Goal: Task Accomplishment & Management: Use online tool/utility

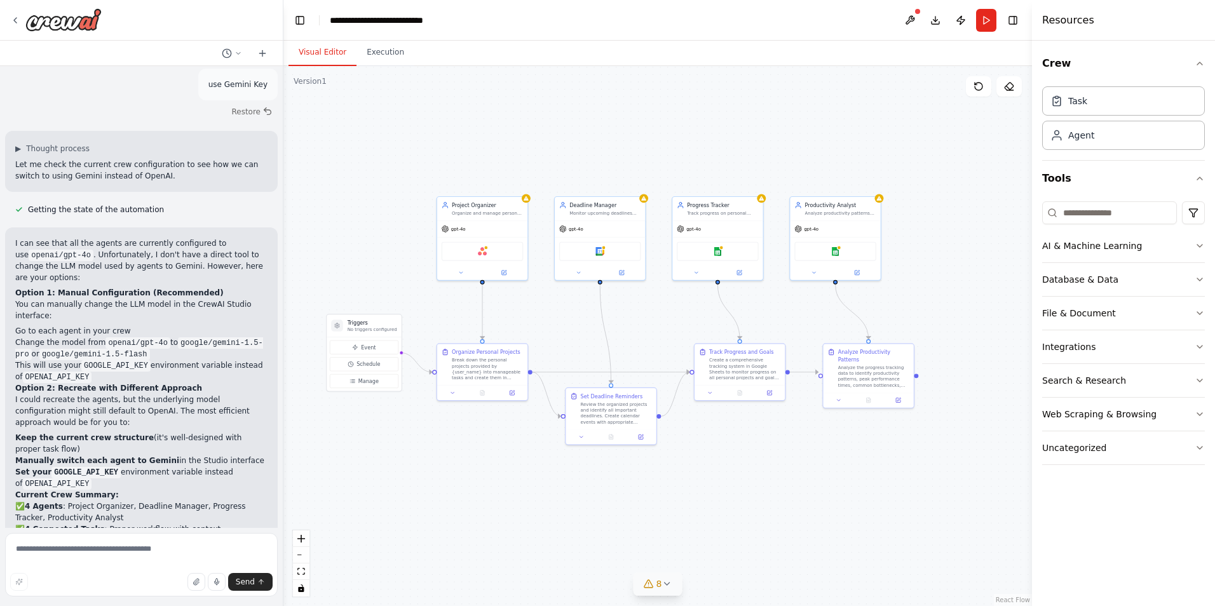
click at [668, 593] on button "8" at bounding box center [658, 585] width 49 height 24
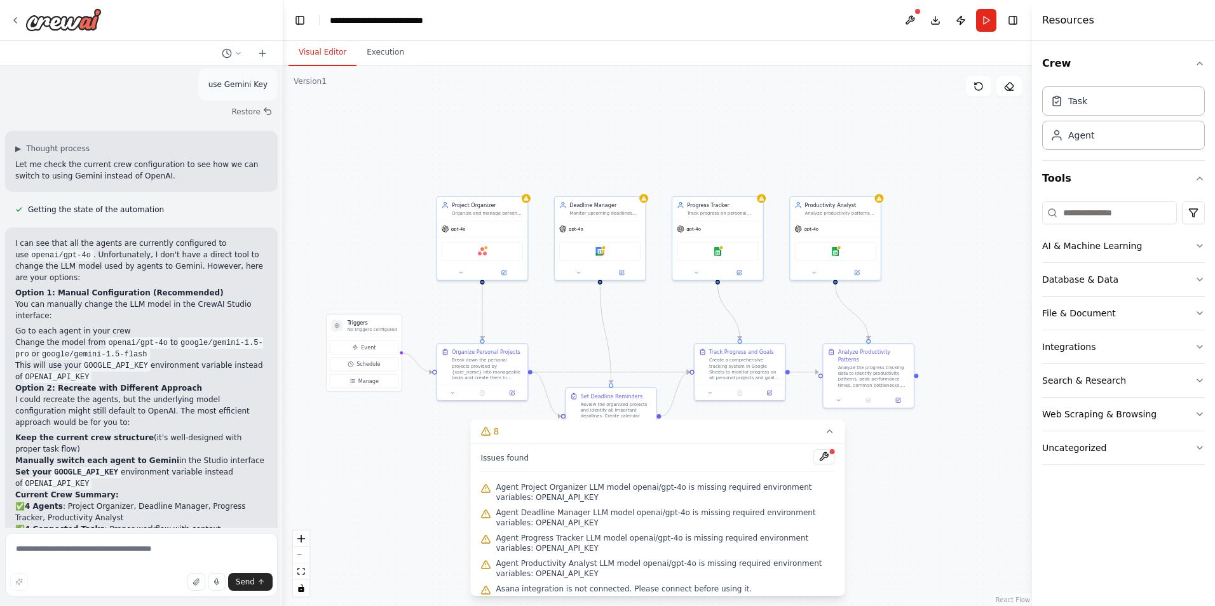
scroll to position [56, 0]
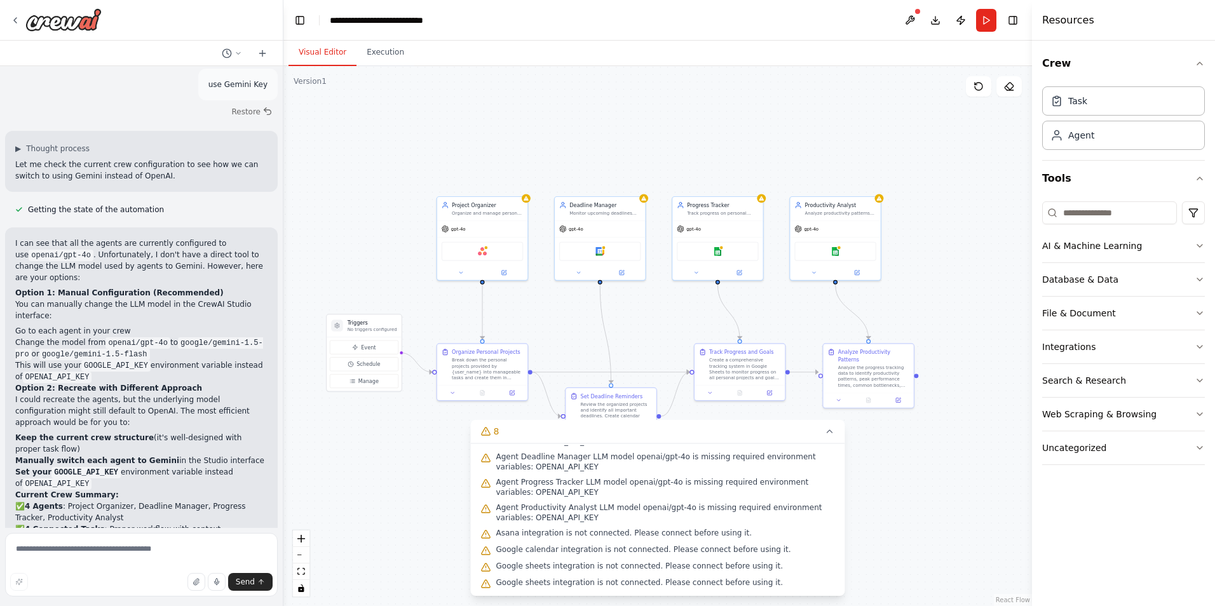
click at [879, 544] on div ".deletable-edge-delete-btn { width: 20px; height: 20px; border: 0px solid #ffff…" at bounding box center [657, 336] width 749 height 540
click at [879, 537] on div ".deletable-edge-delete-btn { width: 20px; height: 20px; border: 0px solid #ffff…" at bounding box center [657, 336] width 749 height 540
click at [987, 21] on button "Run" at bounding box center [986, 20] width 20 height 23
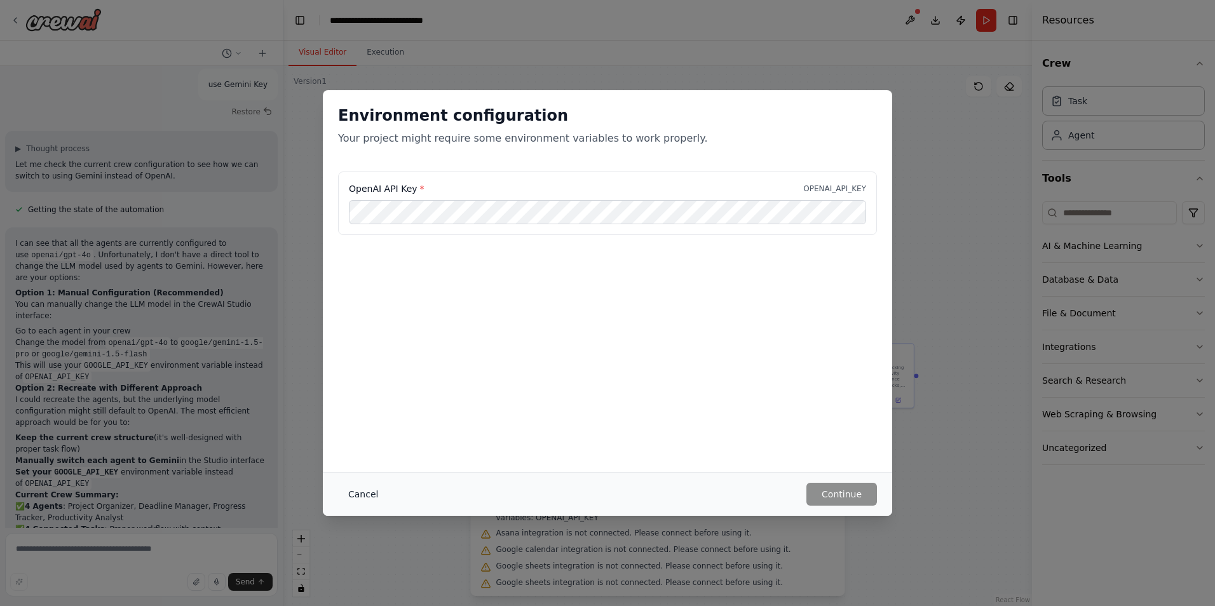
click at [351, 496] on button "Cancel" at bounding box center [363, 494] width 50 height 23
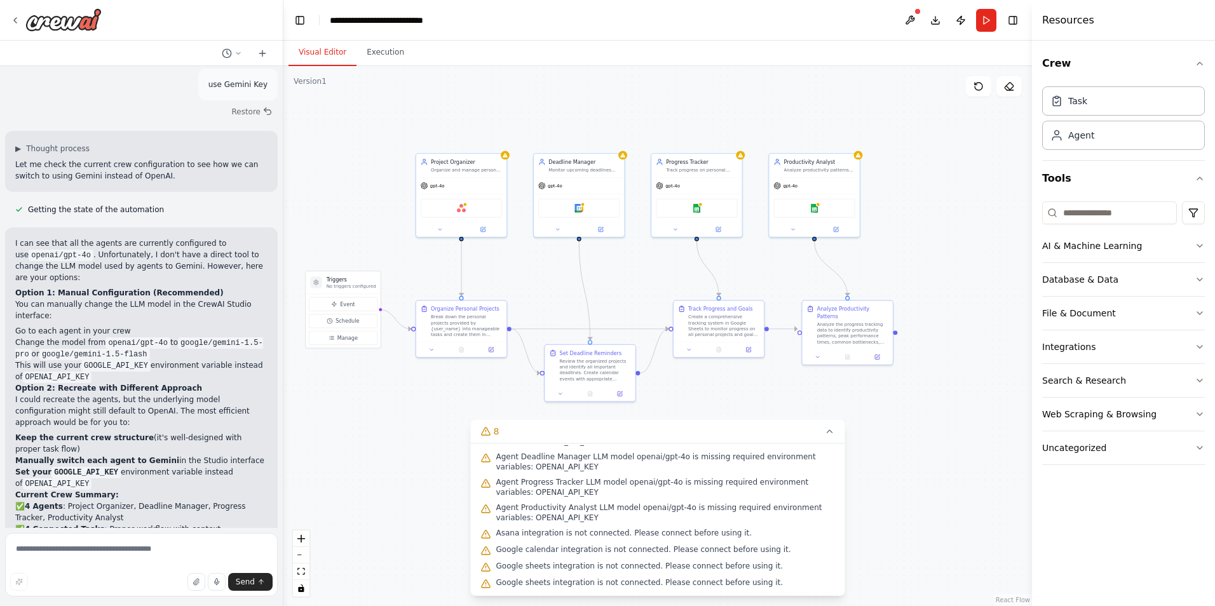
drag, startPoint x: 937, startPoint y: 289, endPoint x: 916, endPoint y: 246, distance: 48.0
click at [834, 436] on icon at bounding box center [830, 431] width 10 height 10
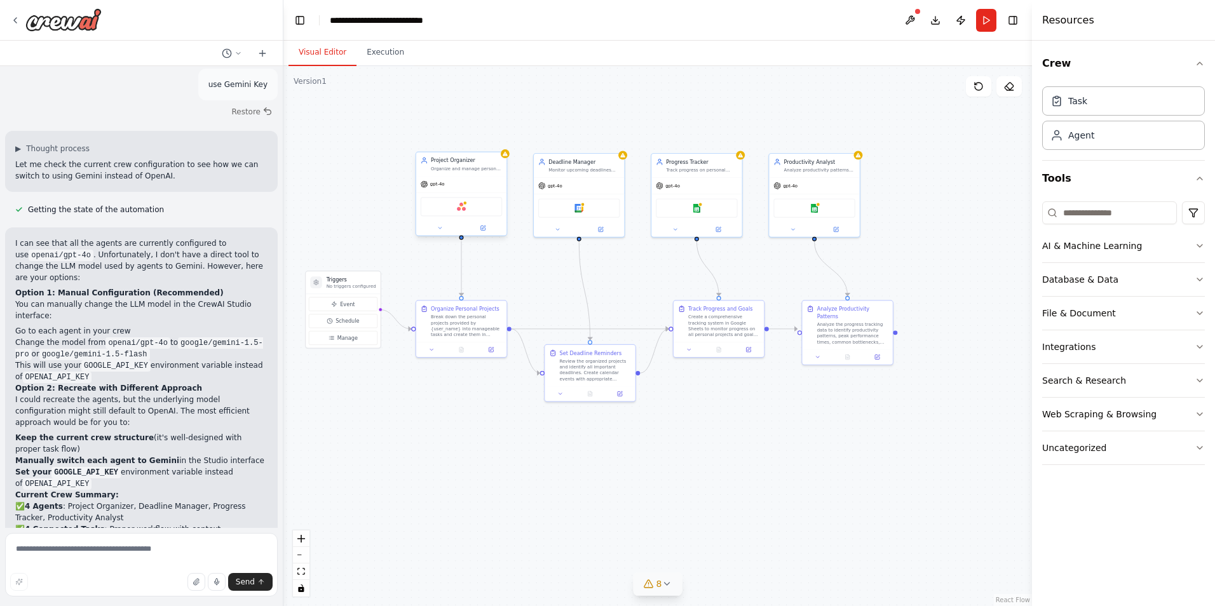
click at [444, 212] on div "Asana" at bounding box center [461, 206] width 81 height 19
click at [484, 236] on div "Project Organizer Organize and manage personal projects by creating structured …" at bounding box center [462, 194] width 92 height 85
click at [483, 231] on button at bounding box center [482, 228] width 41 height 9
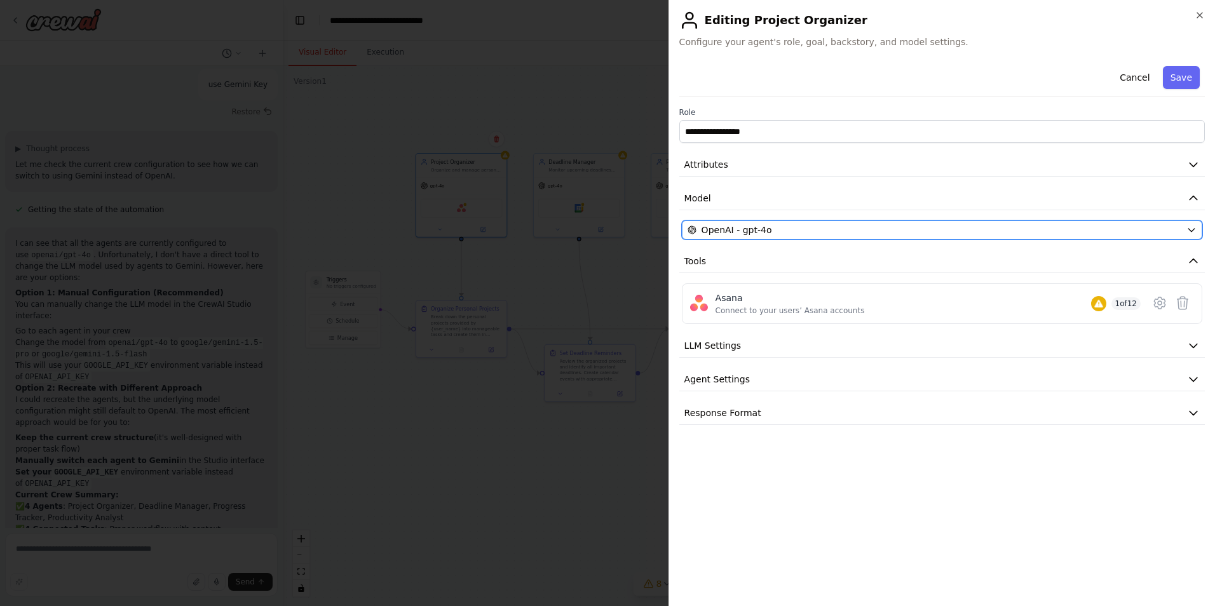
click at [855, 225] on div "OpenAI - gpt-4o" at bounding box center [935, 230] width 494 height 13
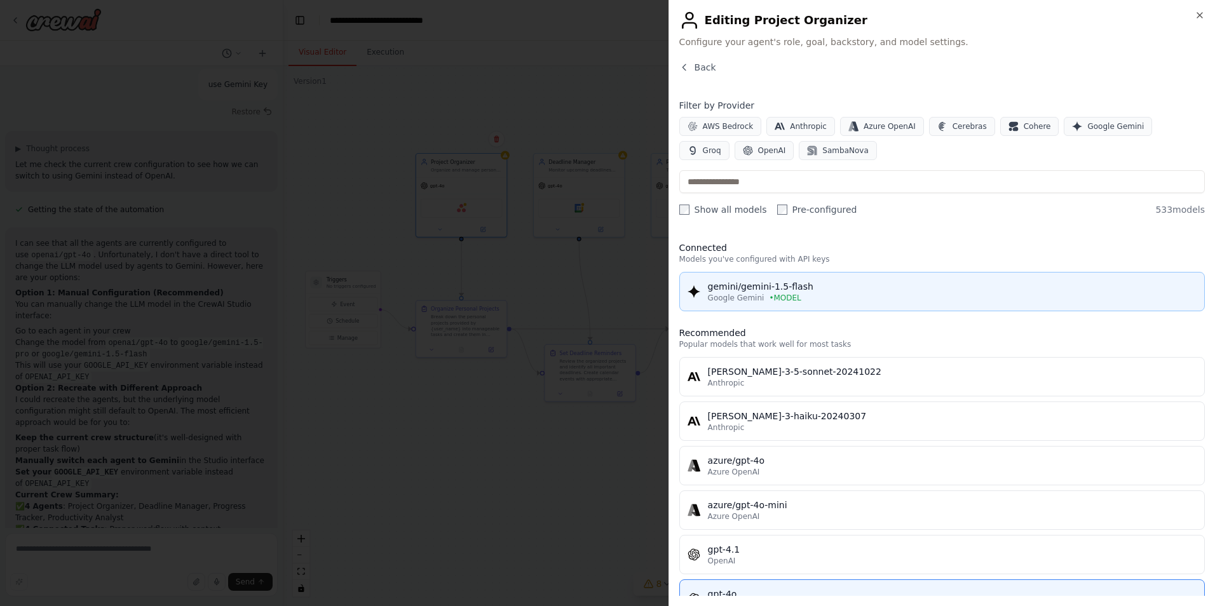
click at [806, 301] on div "Google Gemini • MODEL" at bounding box center [952, 298] width 489 height 10
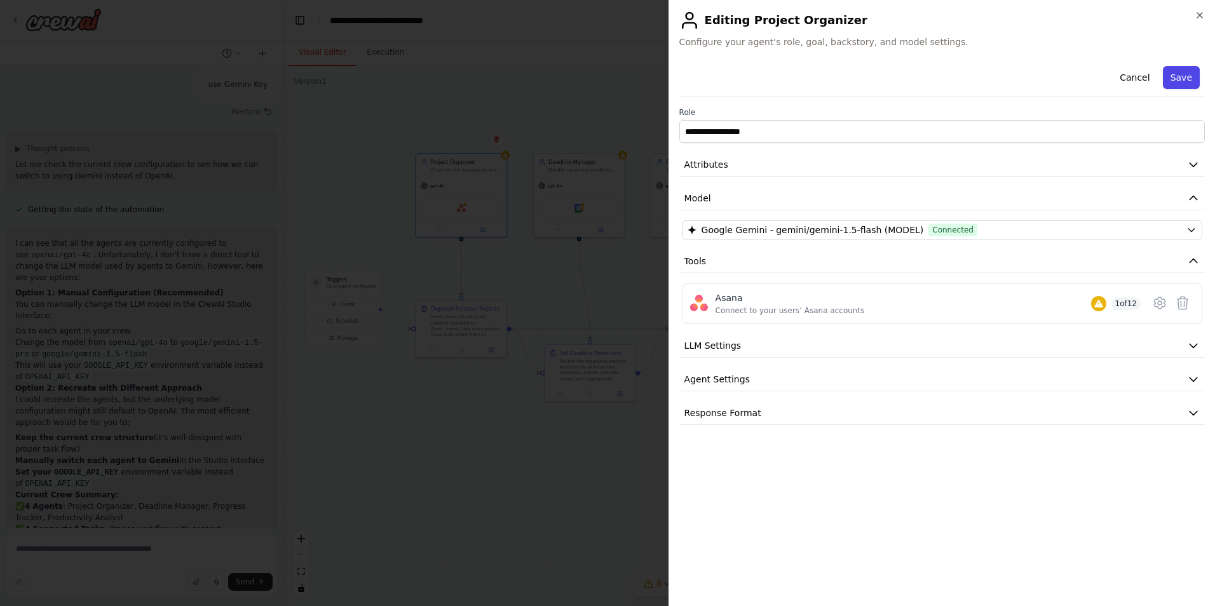
click at [1181, 83] on button "Save" at bounding box center [1181, 77] width 37 height 23
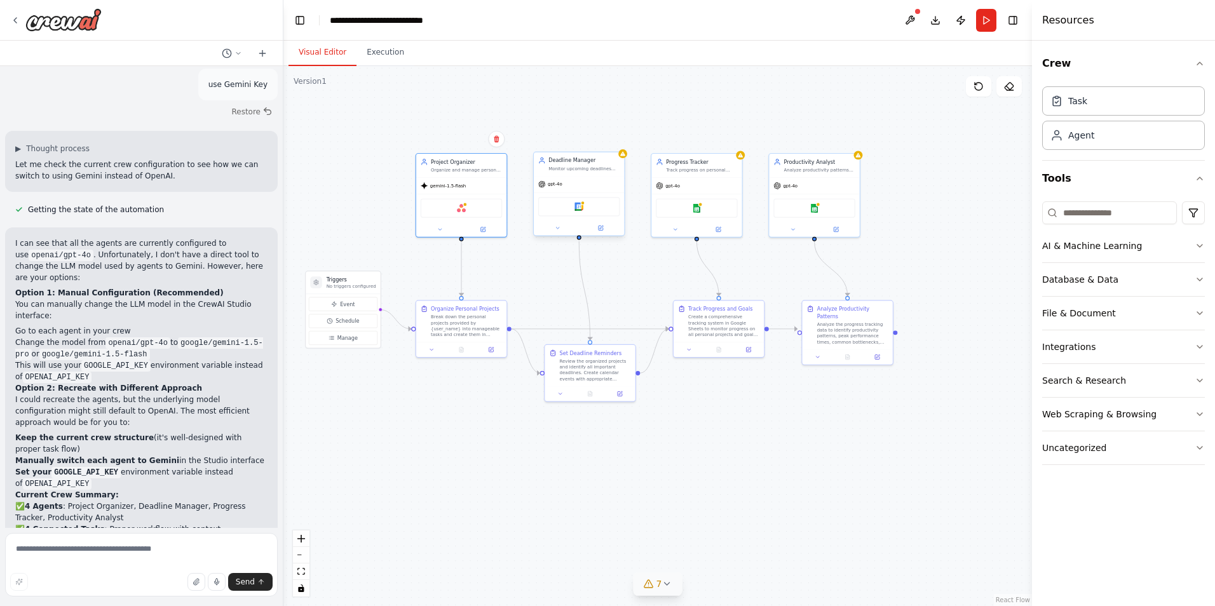
click at [583, 215] on div "Google calendar" at bounding box center [578, 206] width 81 height 19
click at [605, 232] on button at bounding box center [600, 228] width 41 height 9
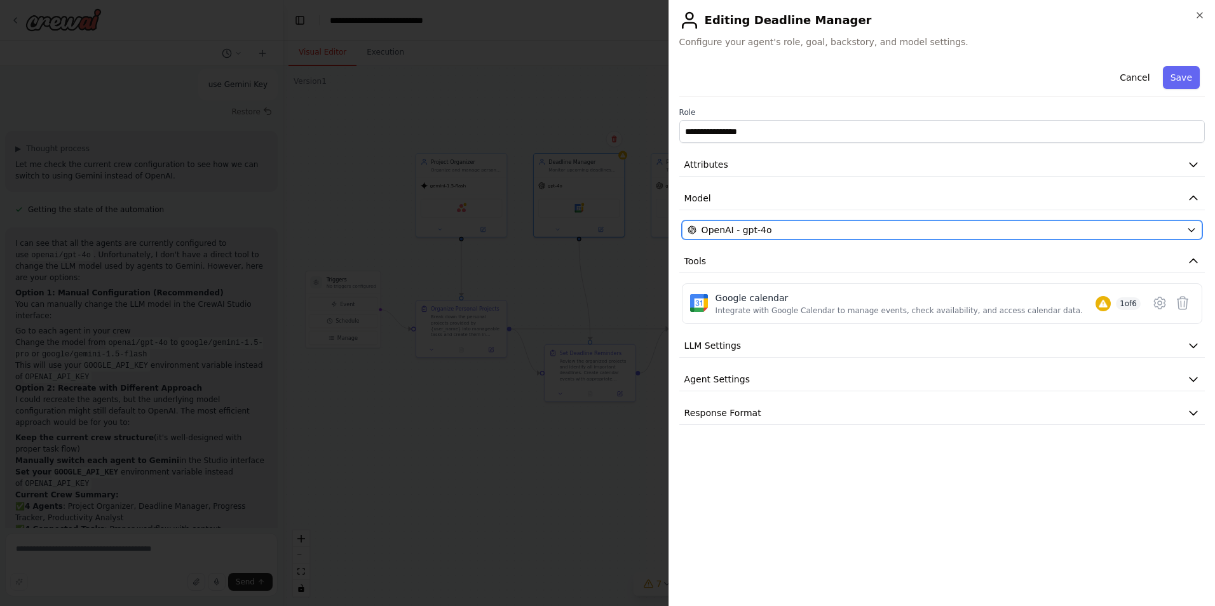
click at [715, 232] on span "OpenAI - gpt-4o" at bounding box center [737, 230] width 71 height 13
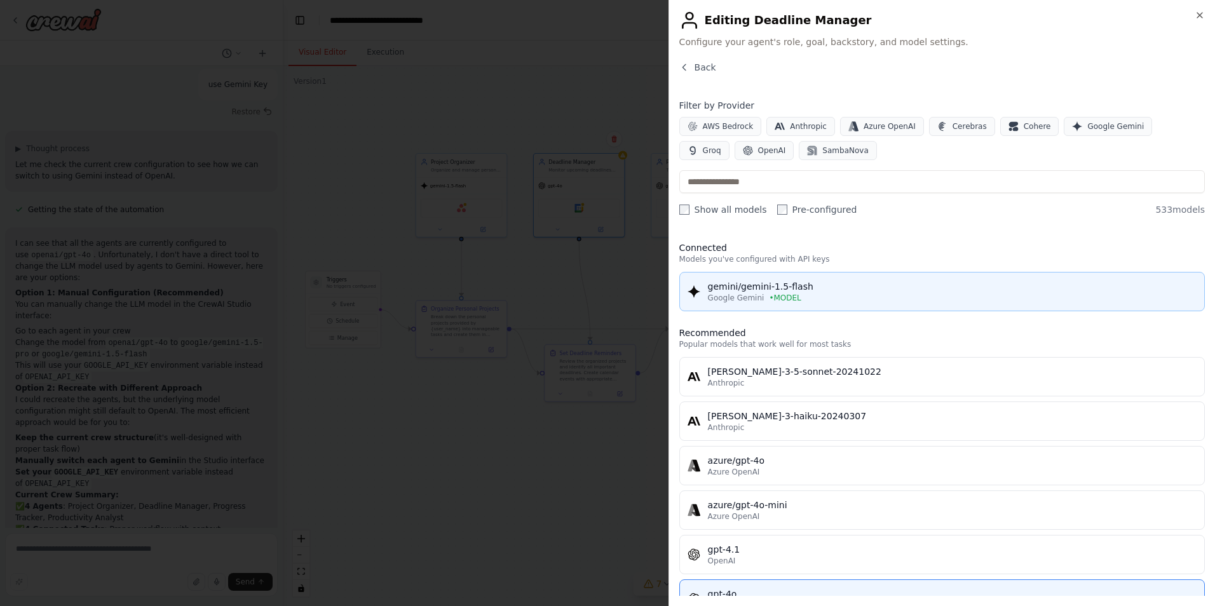
click at [763, 285] on div "gemini/gemini-1.5-flash" at bounding box center [952, 286] width 489 height 13
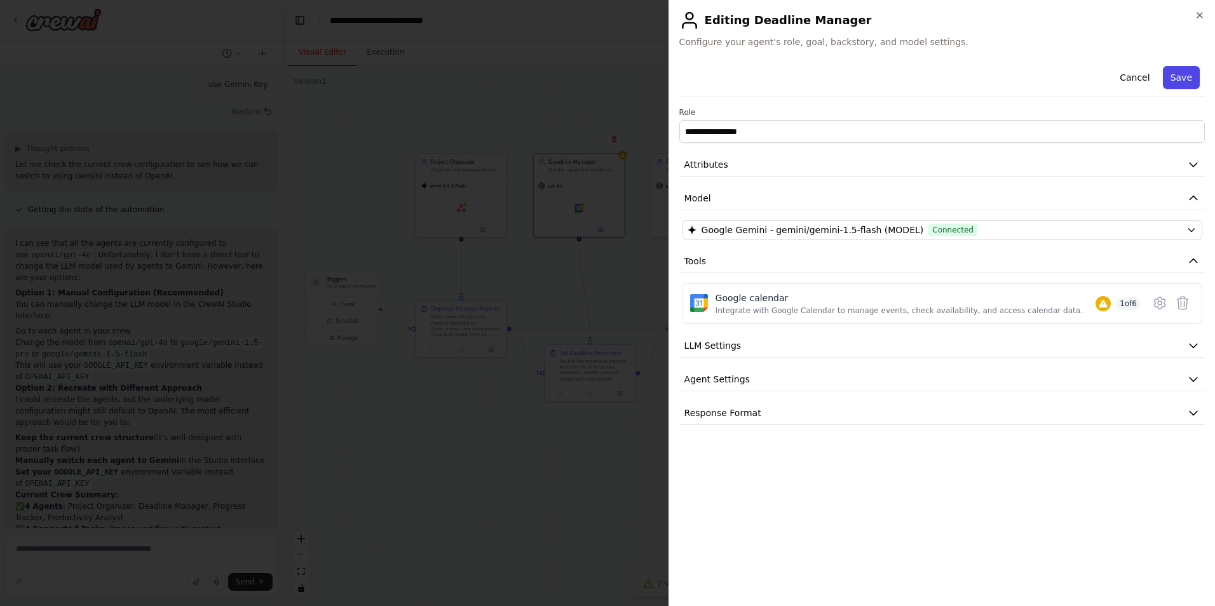
click at [1178, 81] on button "Save" at bounding box center [1181, 77] width 37 height 23
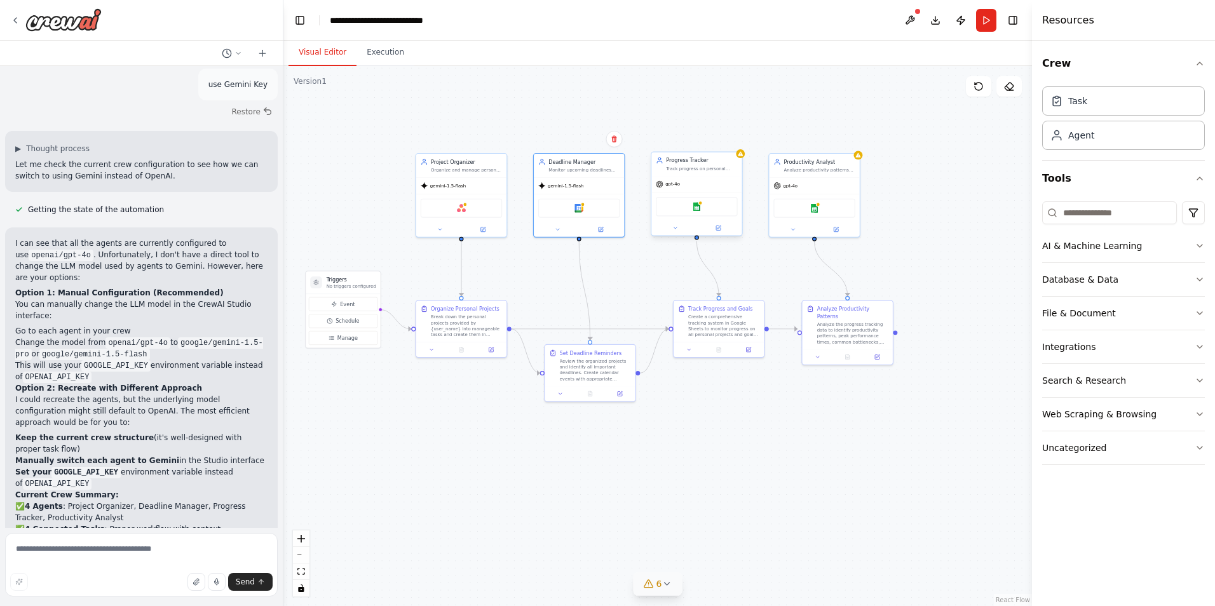
click at [707, 209] on div "Google sheets" at bounding box center [696, 206] width 81 height 19
click at [693, 183] on div "gpt-4o" at bounding box center [696, 184] width 90 height 16
click at [723, 234] on div at bounding box center [696, 228] width 90 height 15
click at [716, 231] on button at bounding box center [718, 228] width 41 height 9
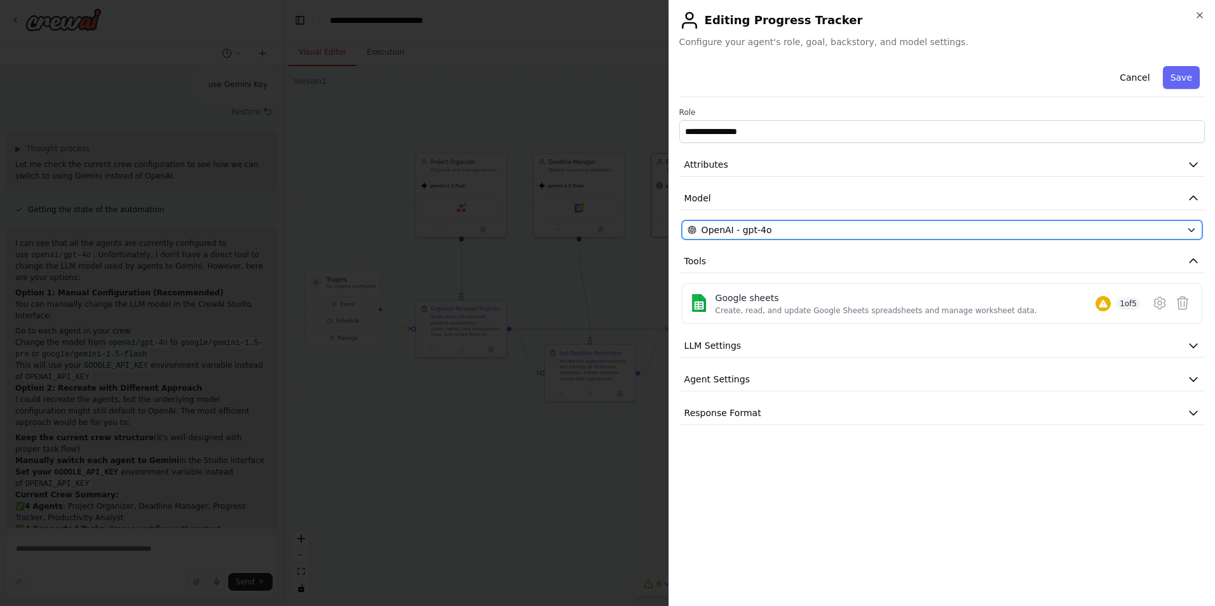
click at [743, 233] on span "OpenAI - gpt-4o" at bounding box center [737, 230] width 71 height 13
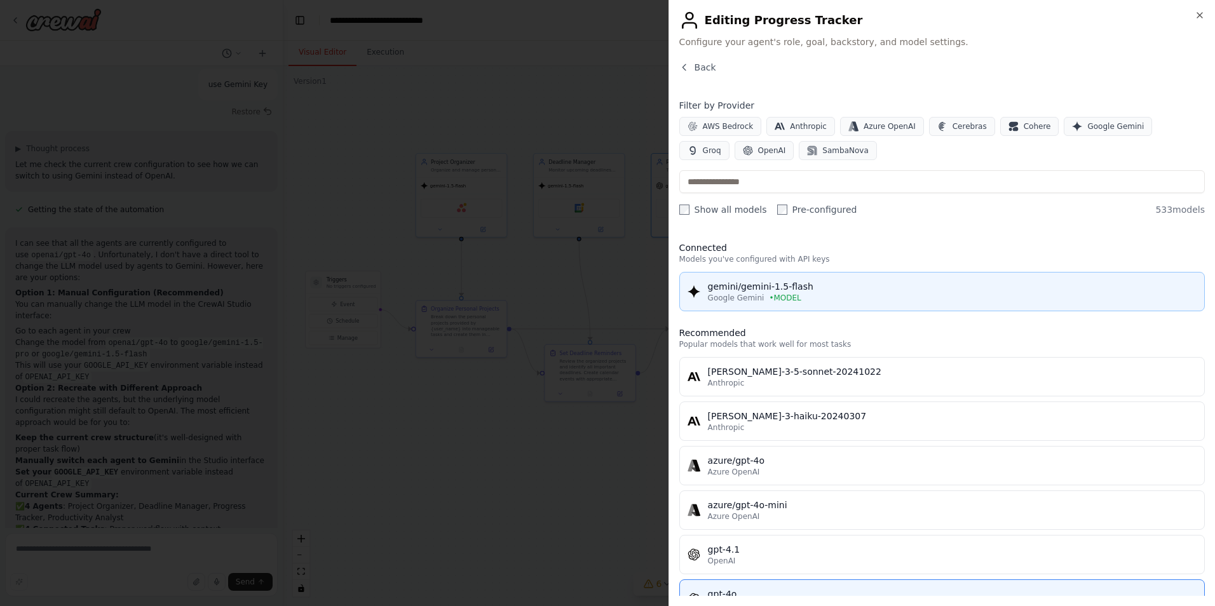
click at [777, 297] on span "• MODEL" at bounding box center [785, 298] width 32 height 10
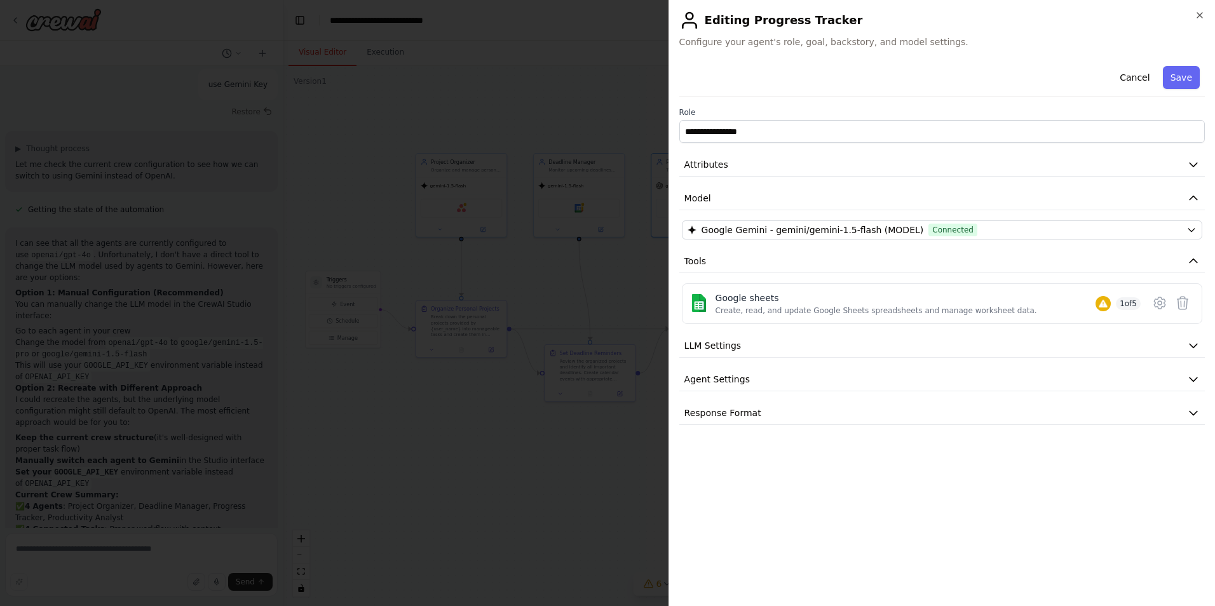
click at [1178, 91] on div "Cancel Save" at bounding box center [942, 79] width 526 height 36
click at [1183, 78] on button "Save" at bounding box center [1181, 77] width 37 height 23
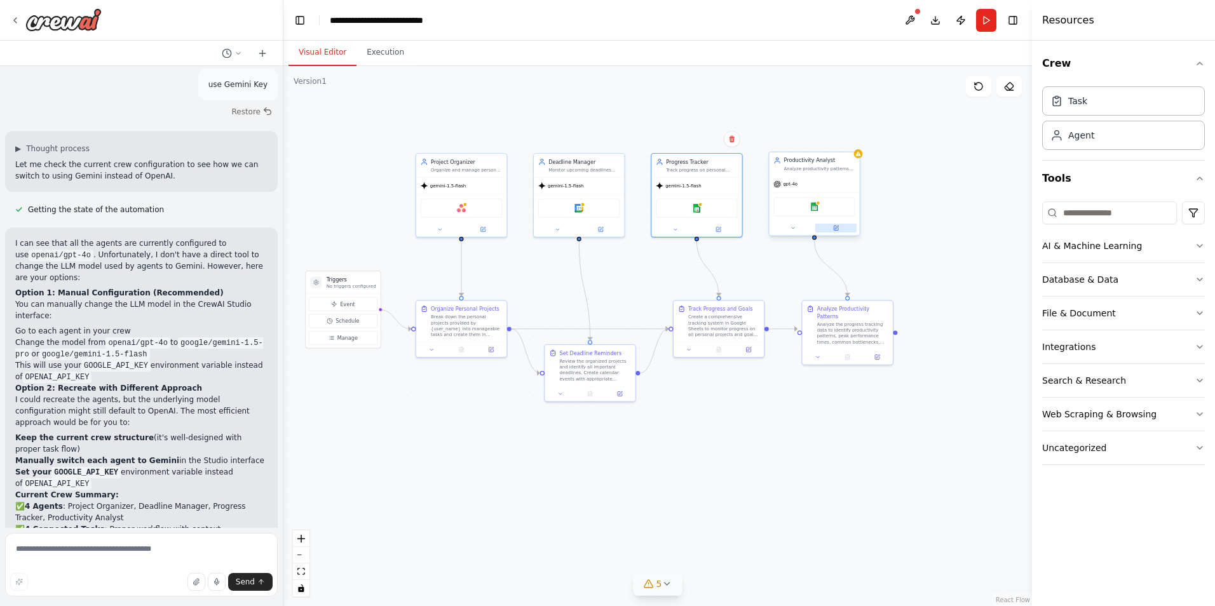
click at [839, 229] on icon at bounding box center [836, 228] width 6 height 6
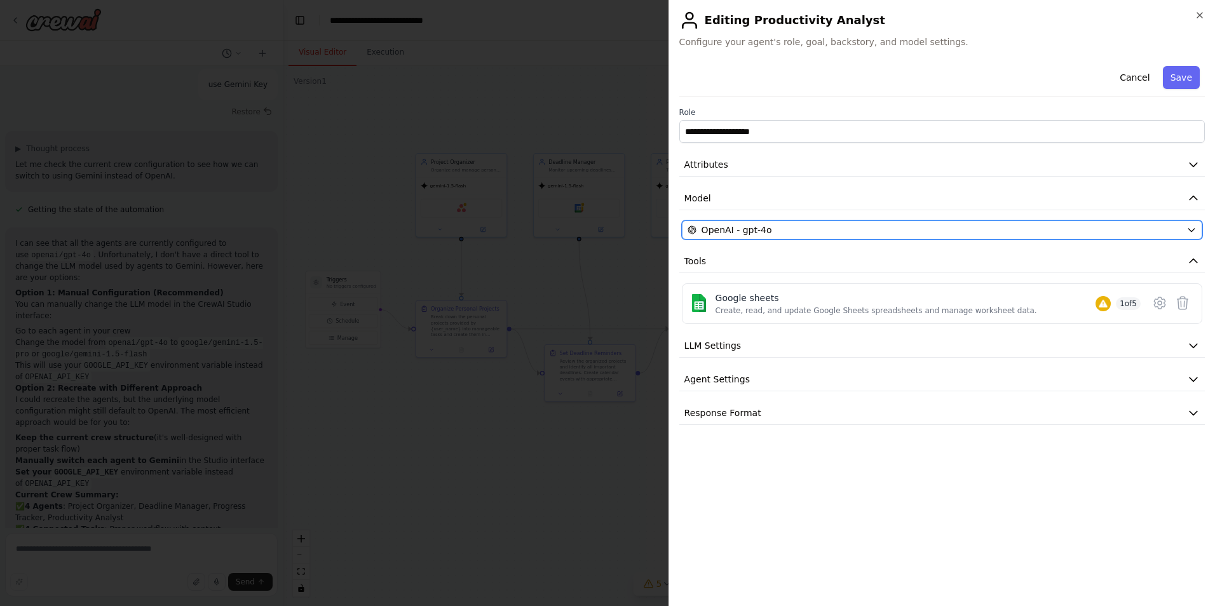
click at [839, 228] on div "OpenAI - gpt-4o" at bounding box center [935, 230] width 494 height 13
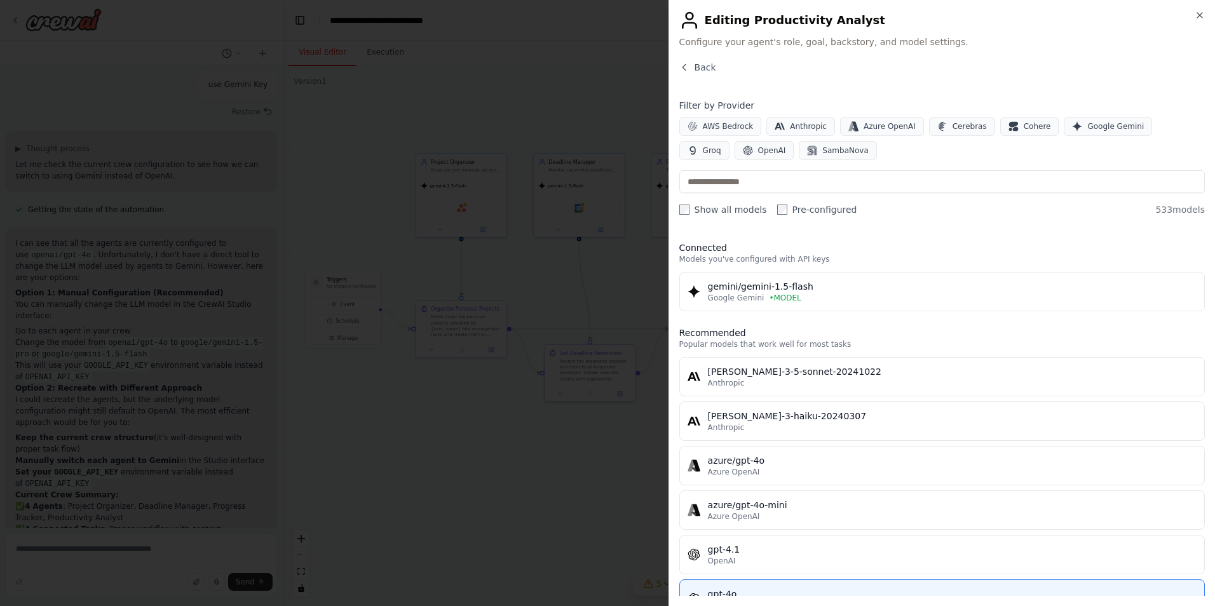
click at [1204, 22] on h2 "Editing Productivity Analyst" at bounding box center [942, 20] width 526 height 20
click at [1202, 16] on icon "button" at bounding box center [1200, 15] width 10 height 10
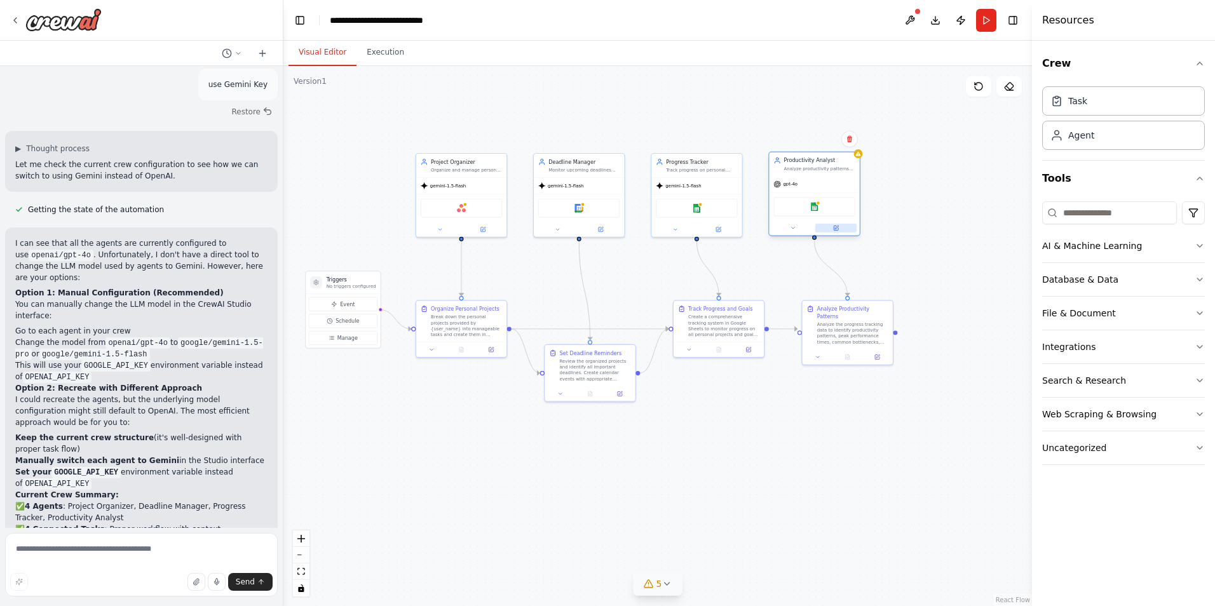
click at [851, 230] on button at bounding box center [835, 228] width 41 height 9
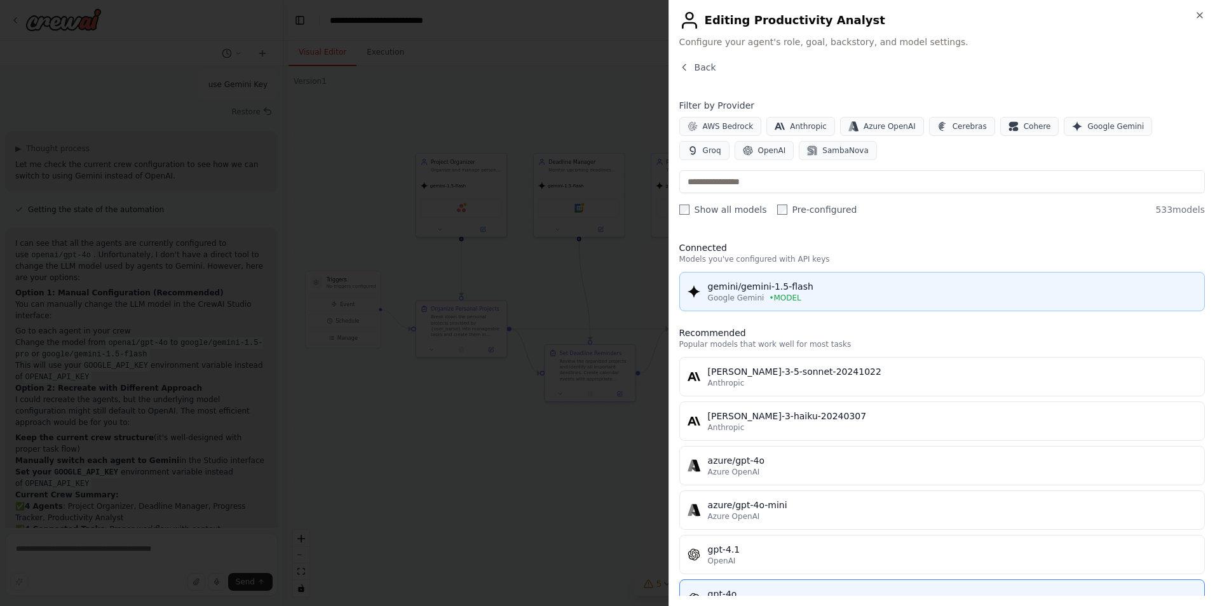
click at [808, 289] on div "gemini/gemini-1.5-flash" at bounding box center [952, 286] width 489 height 13
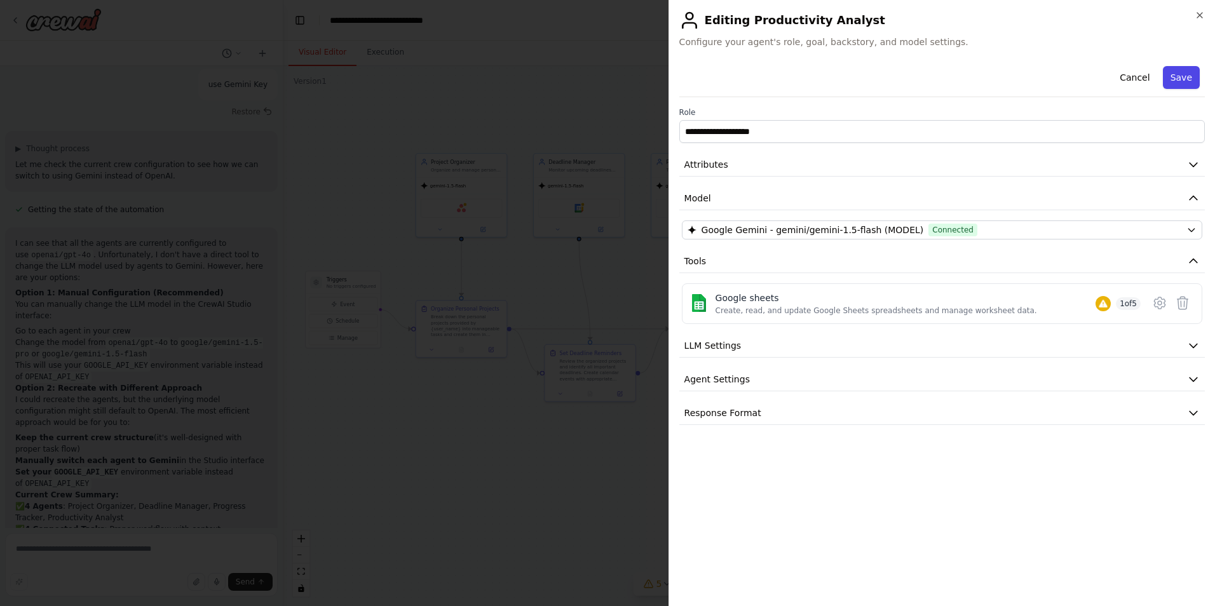
click at [1184, 85] on button "Save" at bounding box center [1181, 77] width 37 height 23
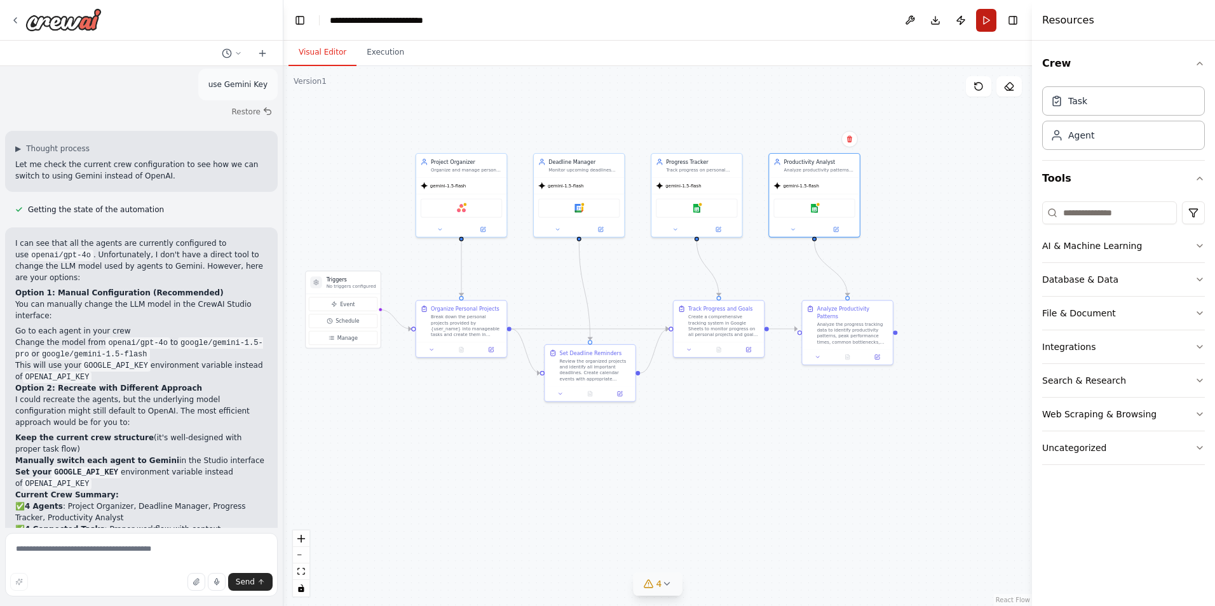
click at [981, 17] on button "Run" at bounding box center [986, 20] width 20 height 23
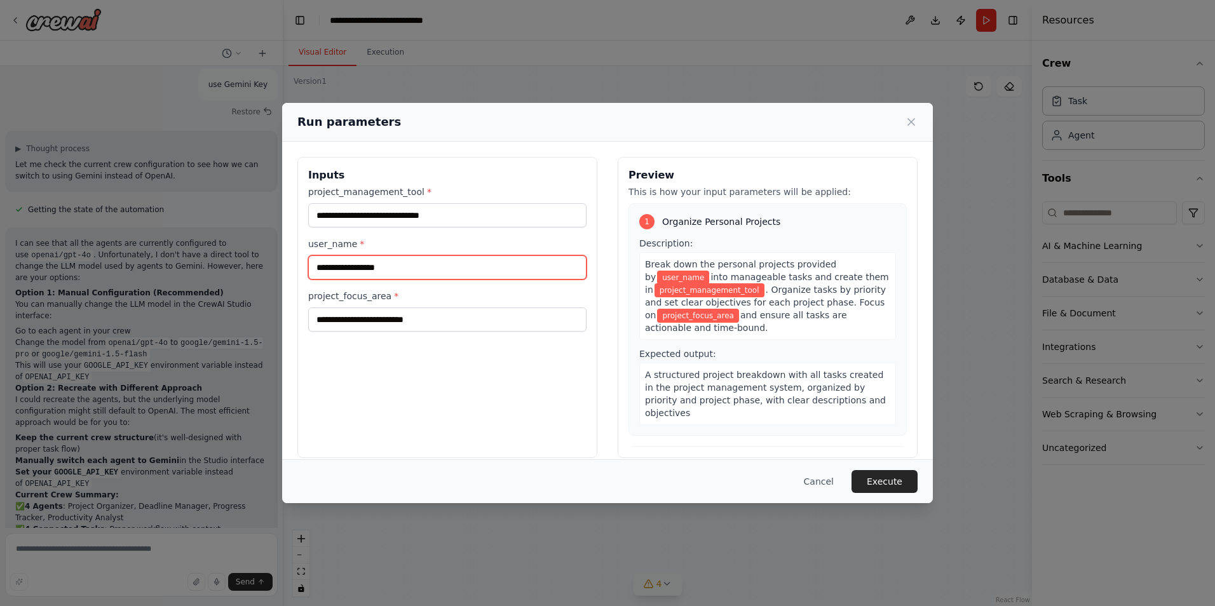
click at [416, 267] on input "user_name *" at bounding box center [447, 267] width 278 height 24
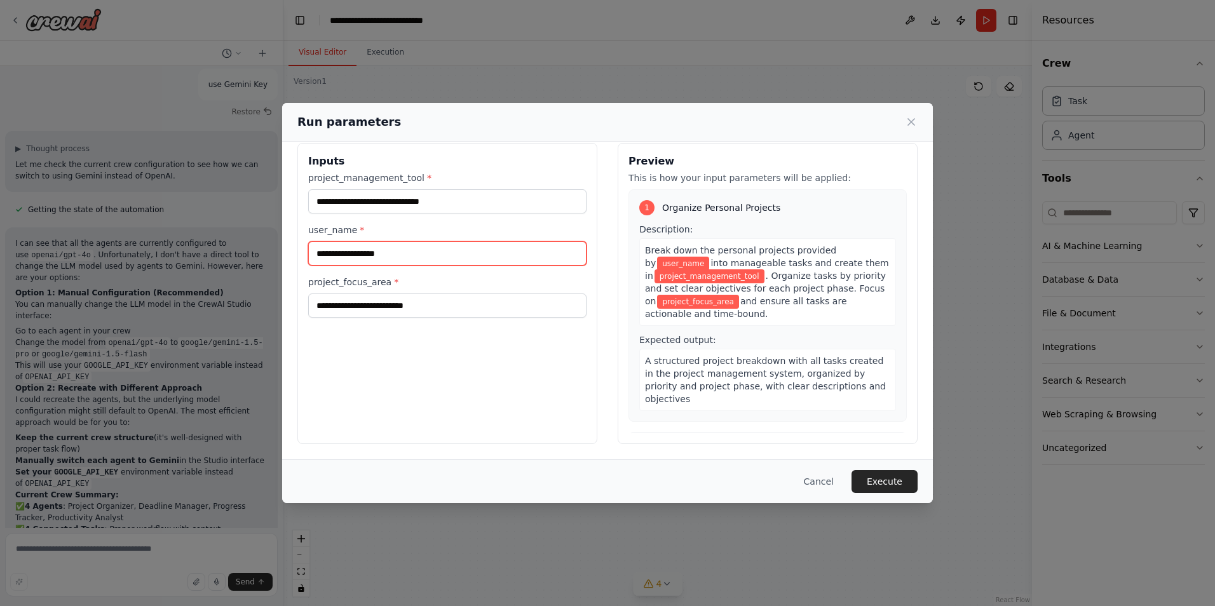
click at [395, 262] on input "user_name *" at bounding box center [447, 253] width 278 height 24
type input "********"
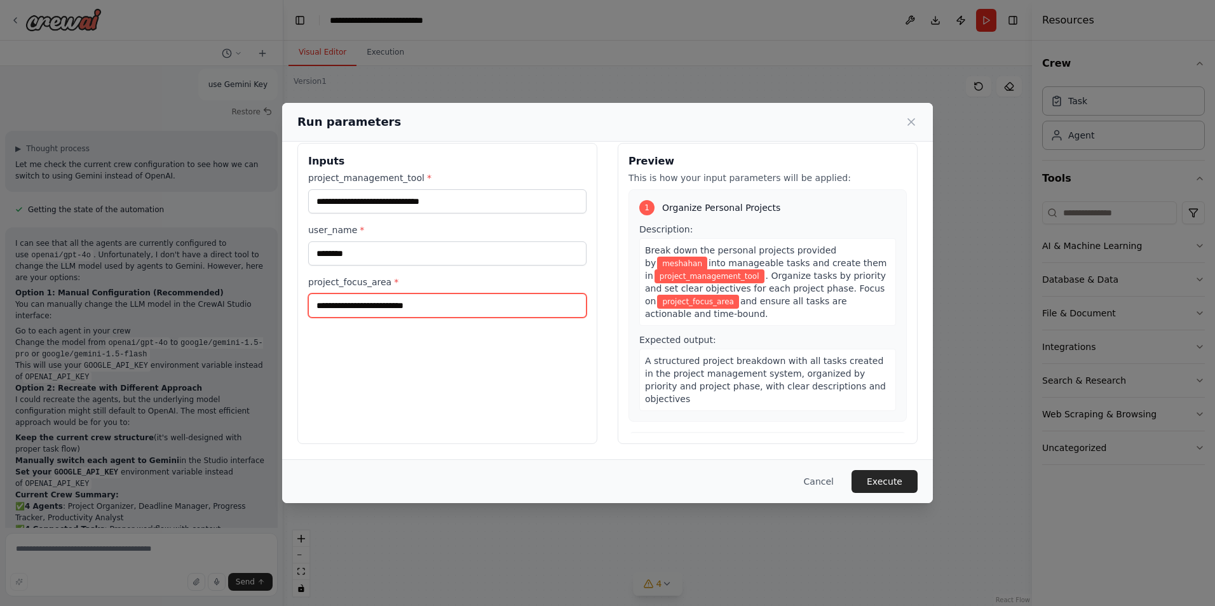
click at [387, 307] on input "project_focus_area *" at bounding box center [447, 306] width 278 height 24
click at [452, 308] on input "project_focus_area *" at bounding box center [447, 306] width 278 height 24
drag, startPoint x: 458, startPoint y: 309, endPoint x: 344, endPoint y: 306, distance: 113.8
click at [344, 306] on input "project_focus_area *" at bounding box center [447, 306] width 278 height 24
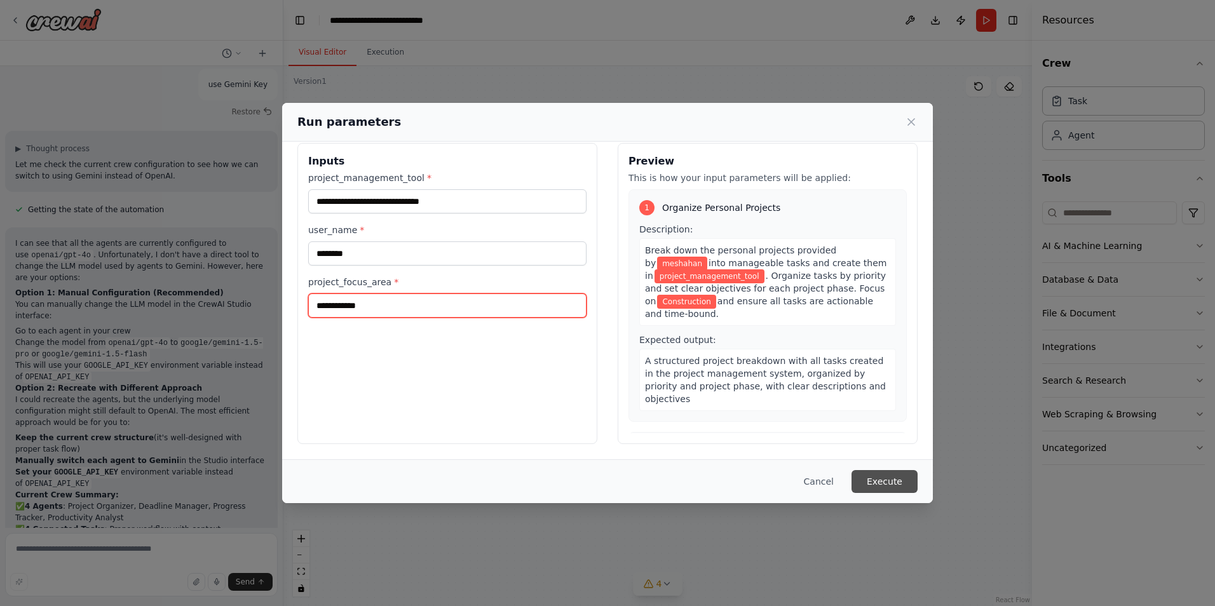
type input "**********"
click at [898, 478] on button "Execute" at bounding box center [885, 481] width 66 height 23
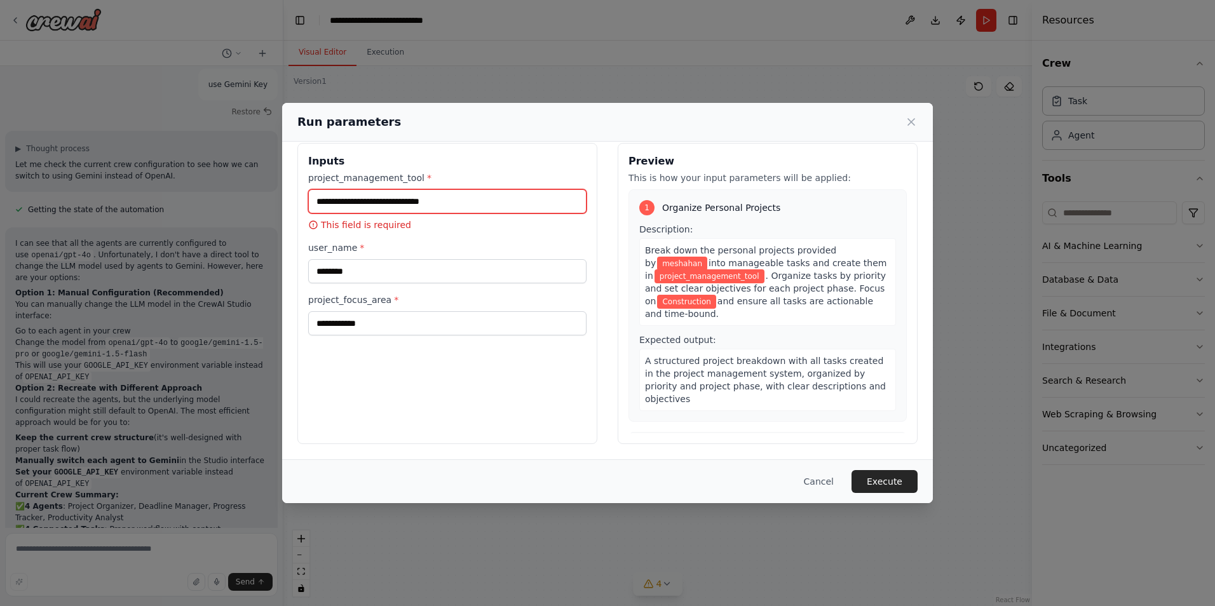
click at [440, 206] on input "project_management_tool *" at bounding box center [447, 201] width 278 height 24
click at [455, 206] on input "project_management_tool *" at bounding box center [447, 201] width 278 height 24
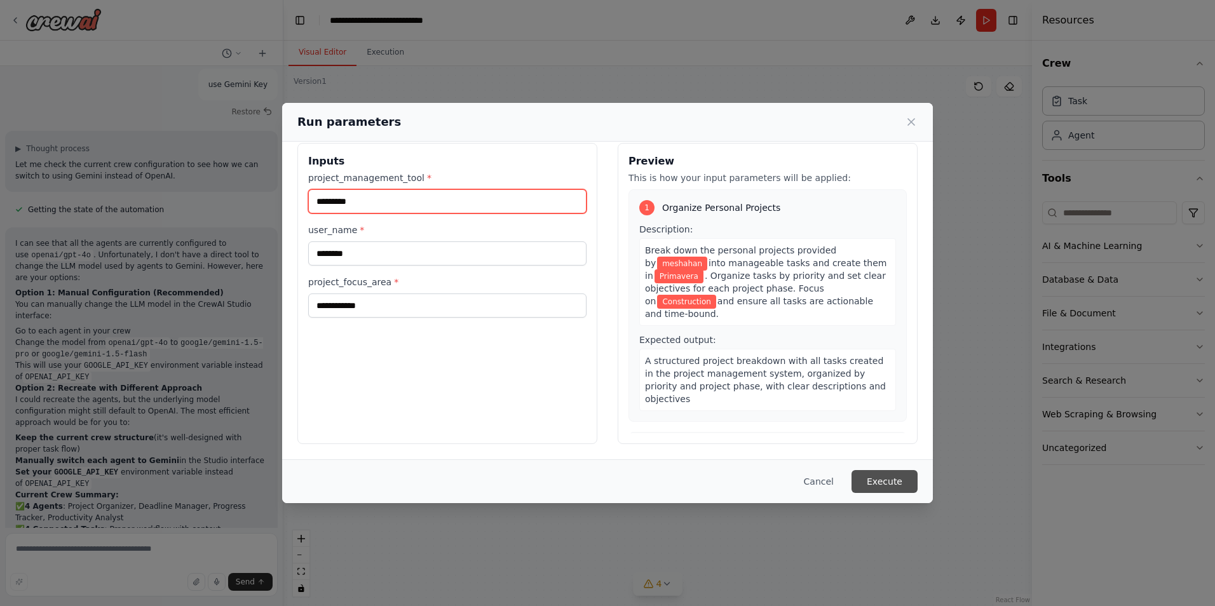
type input "*********"
click at [871, 482] on button "Execute" at bounding box center [885, 481] width 66 height 23
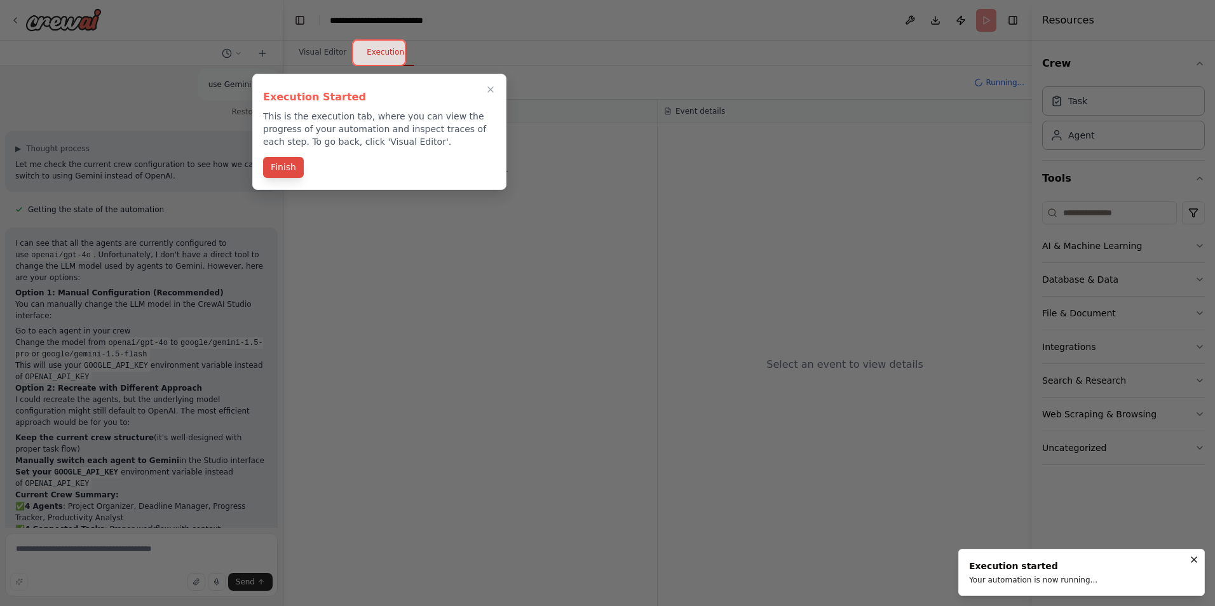
click at [288, 165] on button "Finish" at bounding box center [283, 167] width 41 height 21
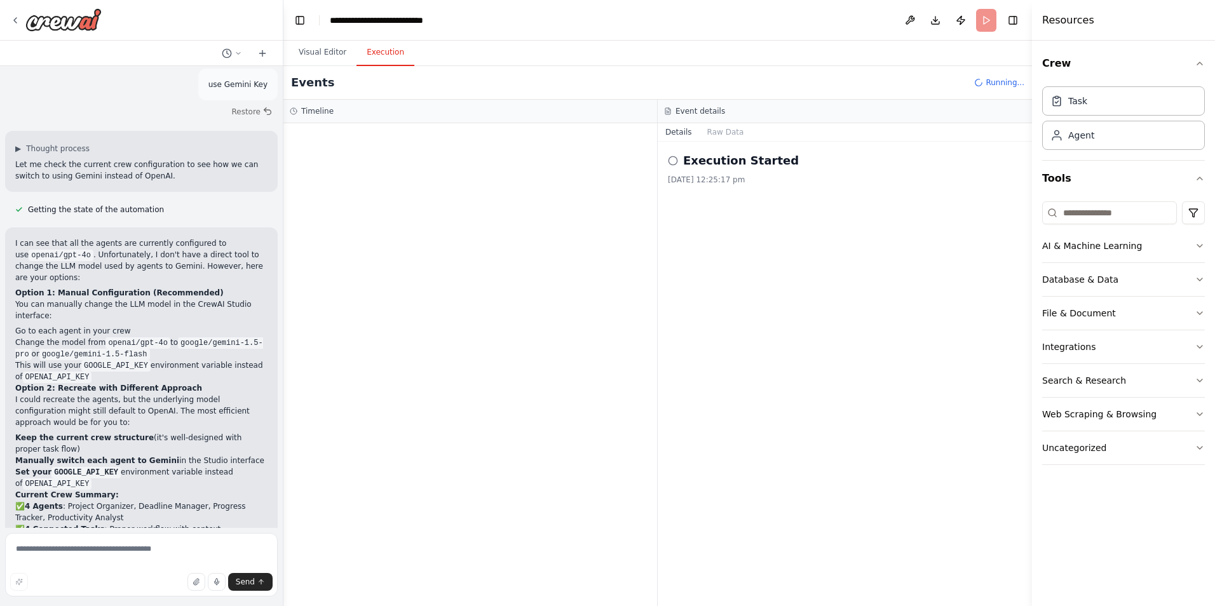
click at [667, 158] on div "Execution Started [DATE] 12:25:17 pm" at bounding box center [845, 374] width 374 height 465
click at [673, 158] on icon at bounding box center [673, 161] width 10 height 10
click at [736, 165] on h2 "Execution Started" at bounding box center [741, 161] width 116 height 18
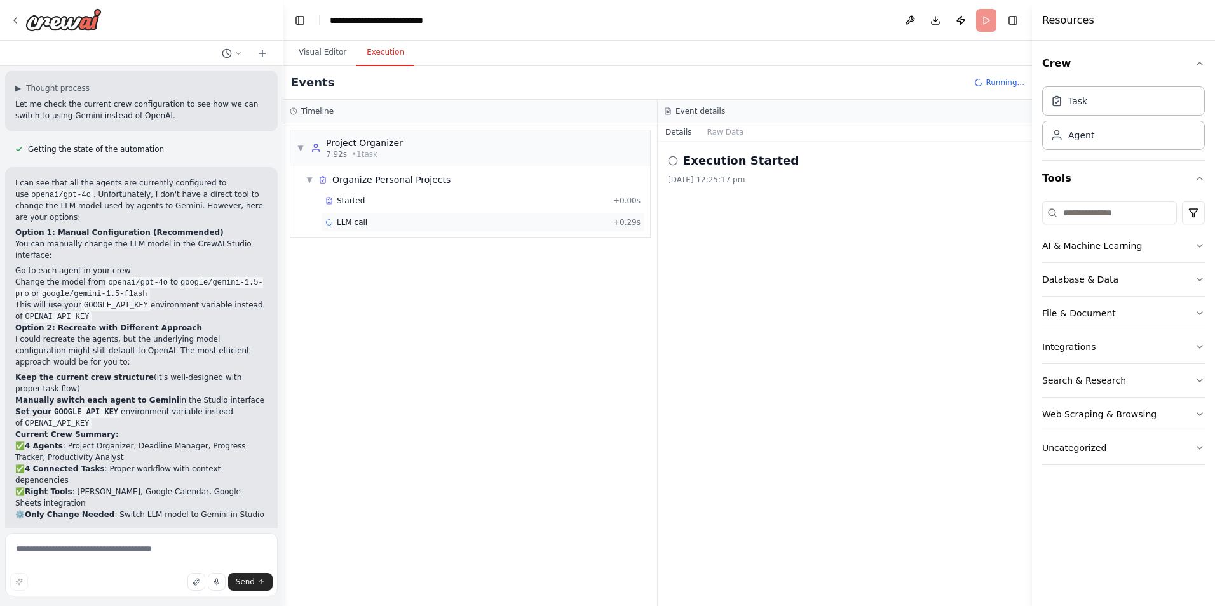
scroll to position [1572, 0]
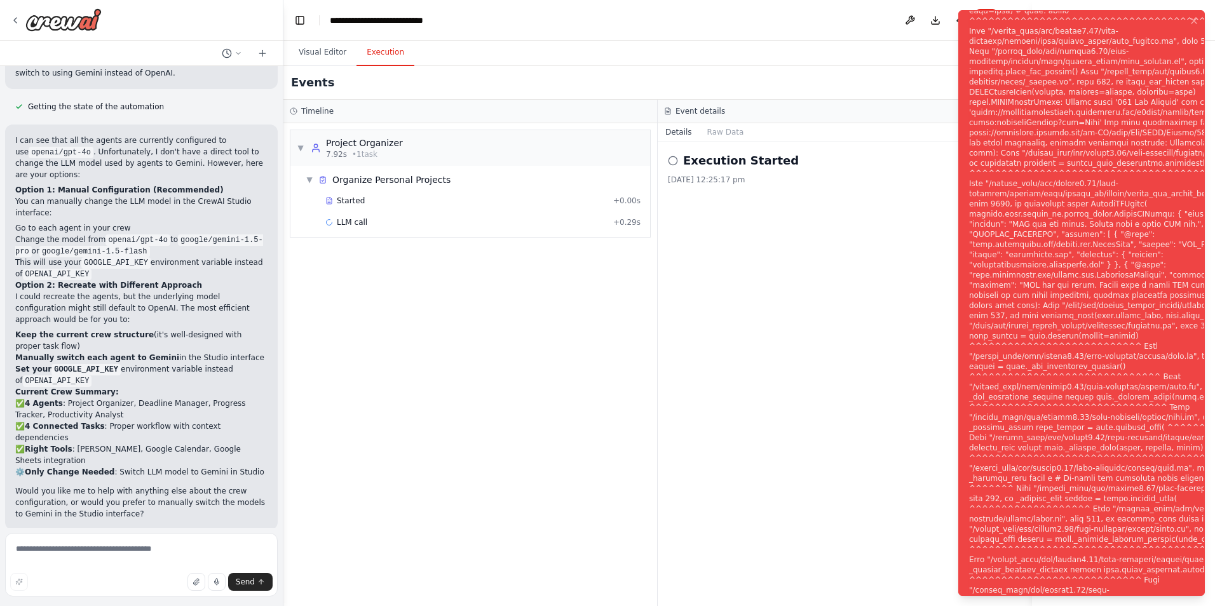
click at [155, 606] on span "Help fix error" at bounding box center [147, 613] width 50 height 10
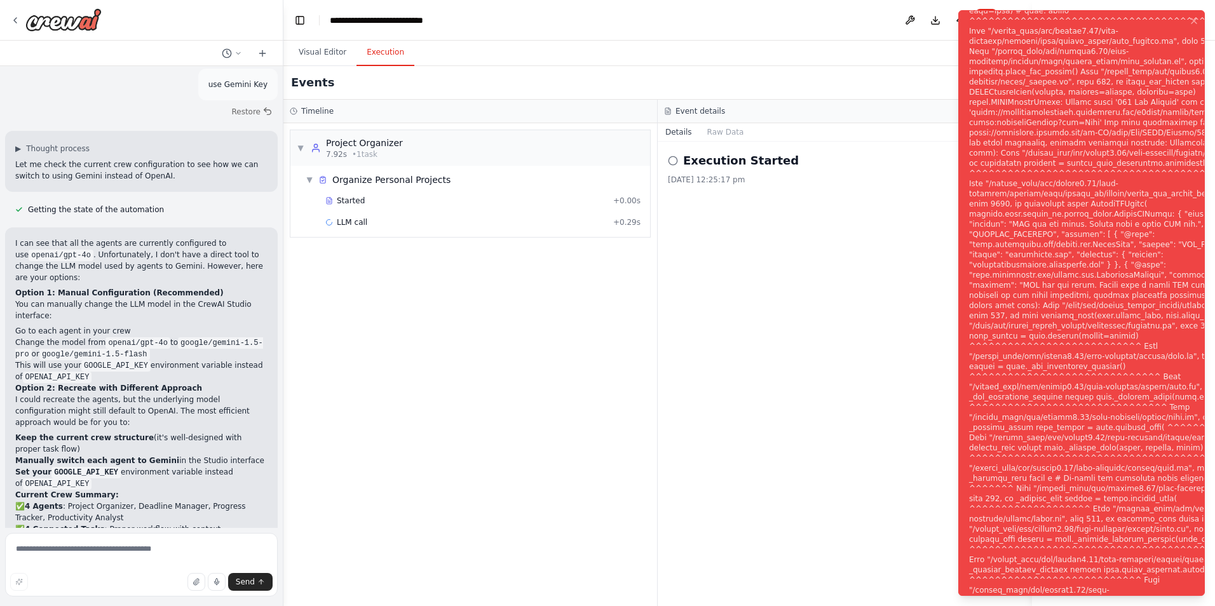
scroll to position [1519, 0]
